Goal: Register for event/course

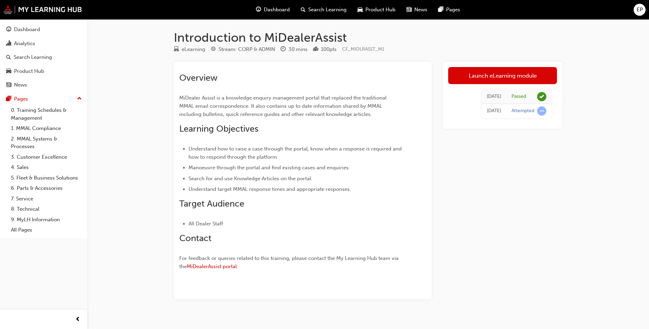
click at [334, 12] on span "Search Learning" at bounding box center [327, 10] width 38 height 8
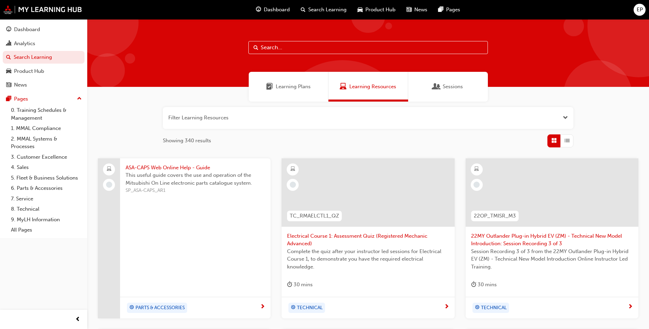
click at [293, 49] on input "text" at bounding box center [368, 47] width 240 height 13
type input "asx"
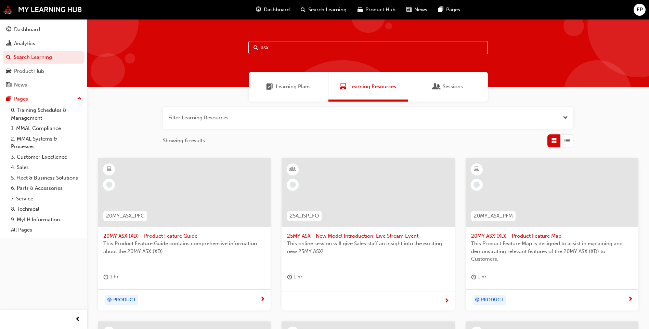
click at [446, 299] on span "next-icon" at bounding box center [446, 301] width 5 height 6
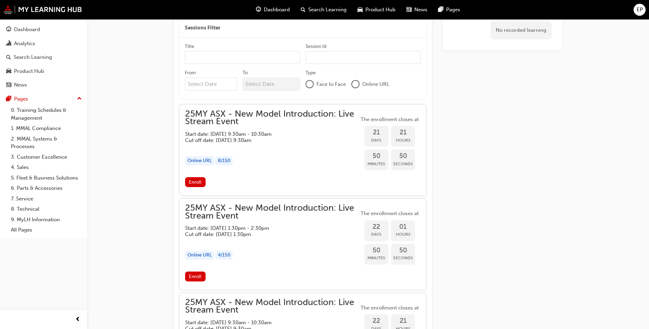
scroll to position [595, 0]
click at [198, 182] on span "Enroll" at bounding box center [195, 181] width 13 height 6
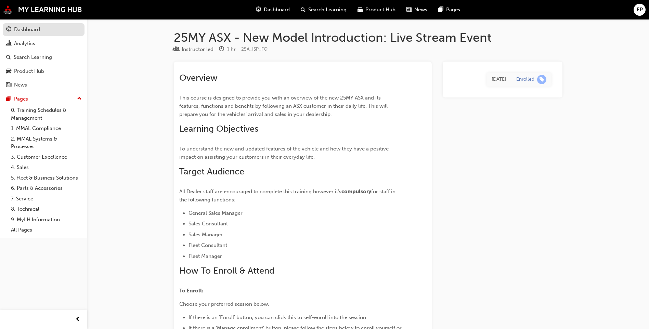
click at [36, 28] on div "Dashboard" at bounding box center [27, 30] width 26 height 8
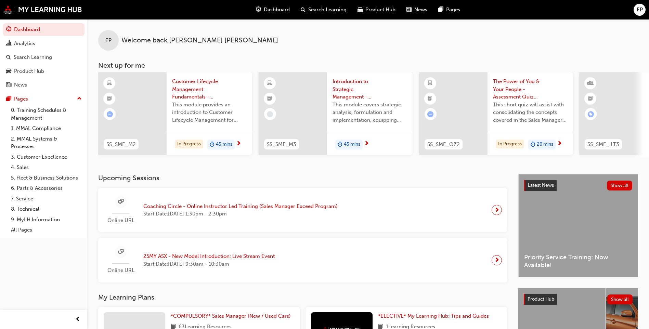
click at [497, 214] on span "next-icon" at bounding box center [497, 210] width 5 height 10
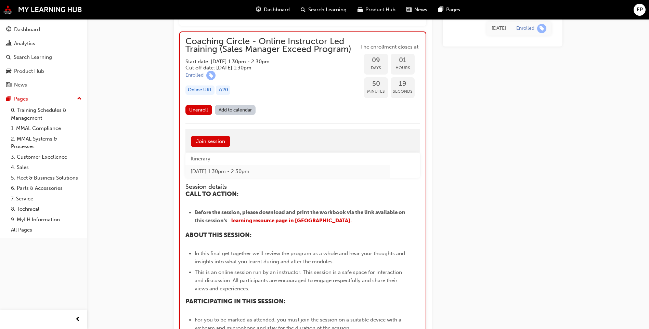
scroll to position [427, 0]
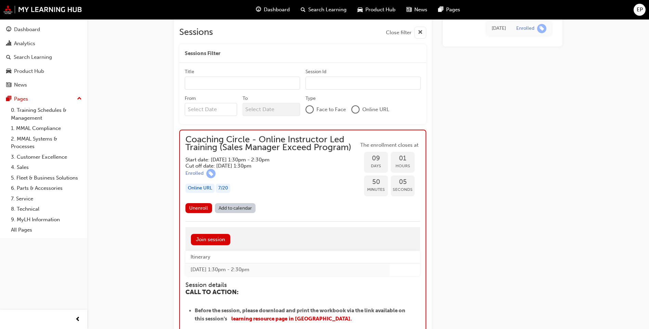
drag, startPoint x: 355, startPoint y: 146, endPoint x: 189, endPoint y: 138, distance: 165.5
click at [189, 138] on span "Coaching Circle - Online Instructor Led Training (Sales Manager Exceed Program)" at bounding box center [272, 143] width 173 height 15
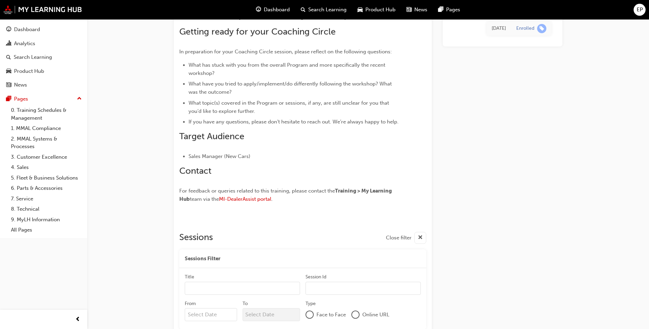
scroll to position [0, 0]
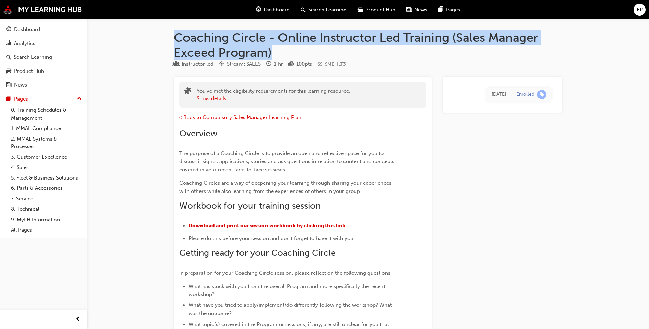
drag, startPoint x: 253, startPoint y: 48, endPoint x: 173, endPoint y: 37, distance: 80.9
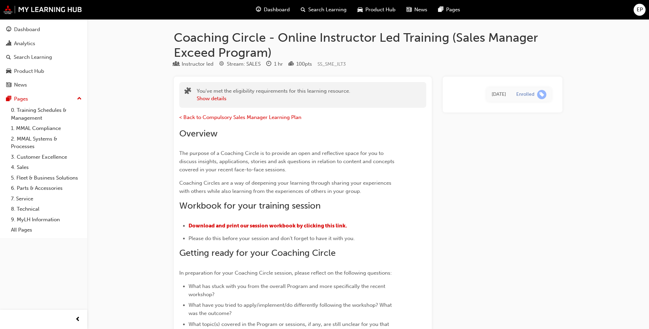
click at [43, 15] on div "Dashboard Search Learning Product Hub News Pages EP" at bounding box center [324, 10] width 649 height 20
click at [48, 8] on img at bounding box center [42, 9] width 79 height 9
